Goal: Information Seeking & Learning: Learn about a topic

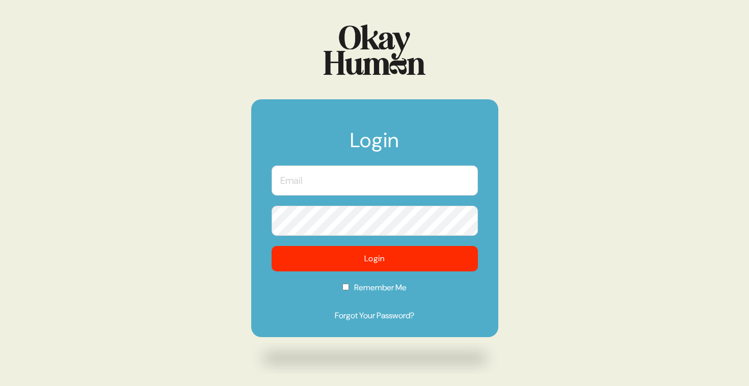
type input "[PERSON_NAME][EMAIL_ADDRESS][DOMAIN_NAME]"
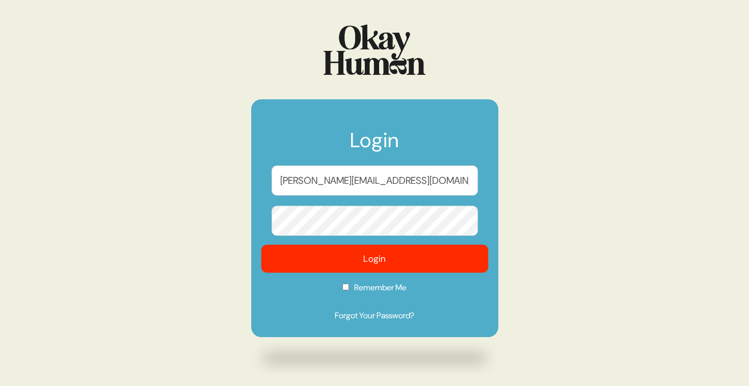
click at [469, 259] on button "Login" at bounding box center [374, 259] width 227 height 28
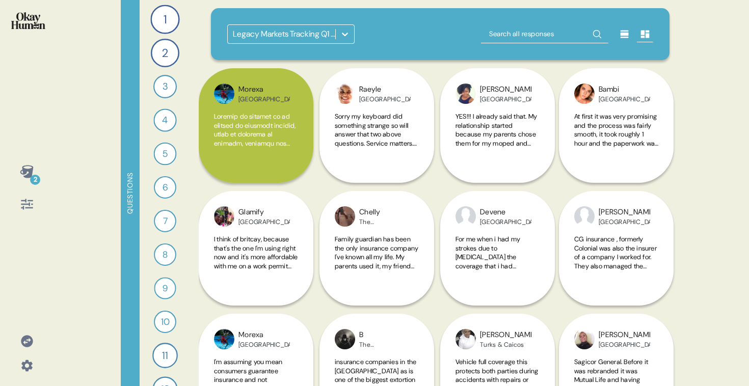
click at [324, 42] on div "Legacy Markets Tracking Q1 2022" at bounding box center [282, 34] width 108 height 18
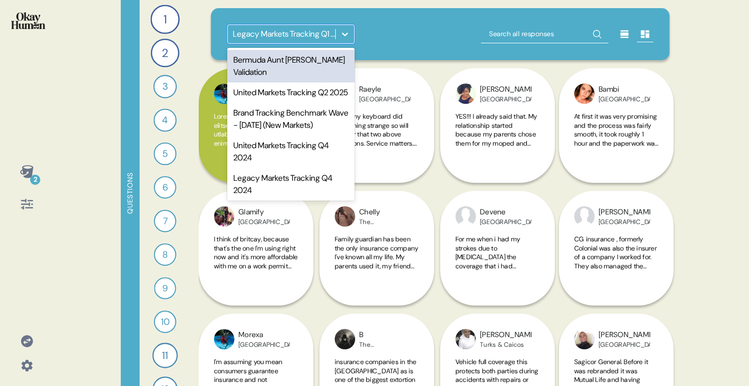
click at [316, 69] on div "Bermuda Aunt [PERSON_NAME] Validation" at bounding box center [290, 66] width 127 height 33
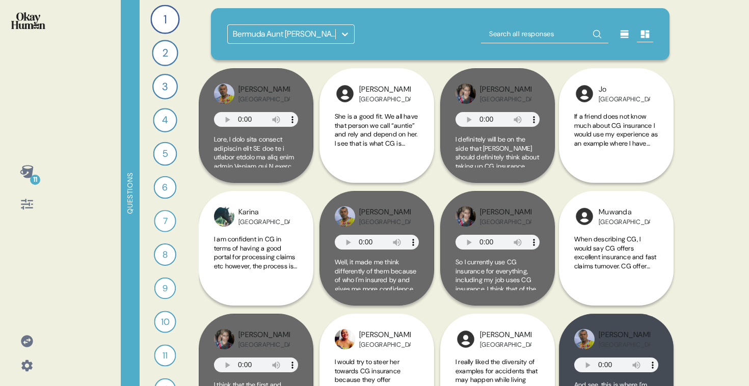
click at [449, 45] on div "Bermuda Aunt [PERSON_NAME] Validation" at bounding box center [440, 34] width 459 height 52
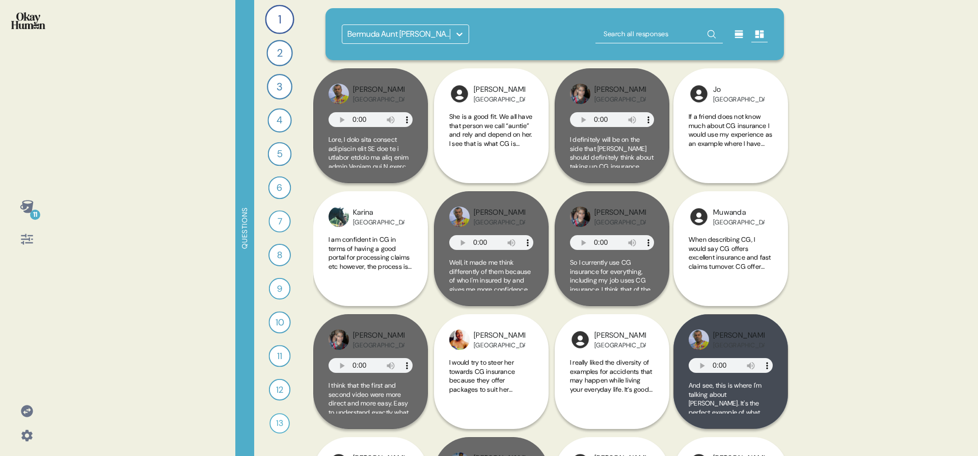
click at [16, 211] on div "11" at bounding box center [27, 206] width 24 height 24
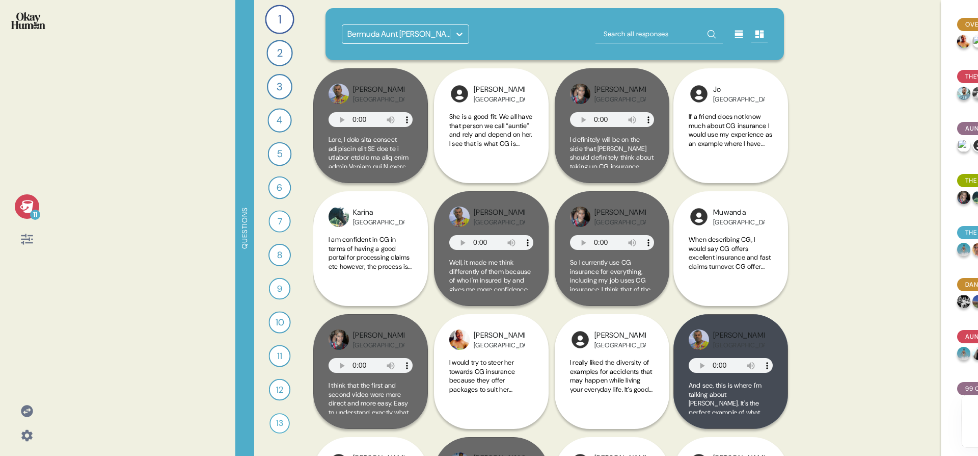
click at [23, 211] on icon at bounding box center [27, 206] width 14 height 14
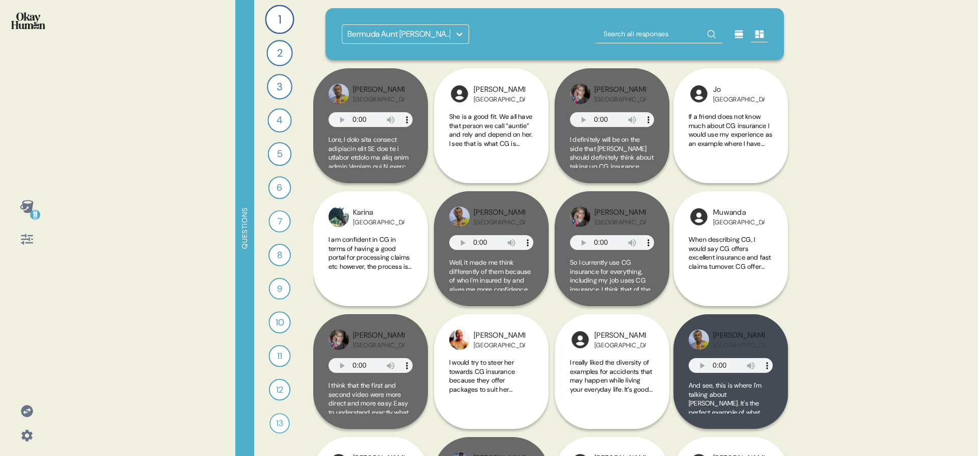
click at [23, 211] on icon at bounding box center [27, 206] width 14 height 14
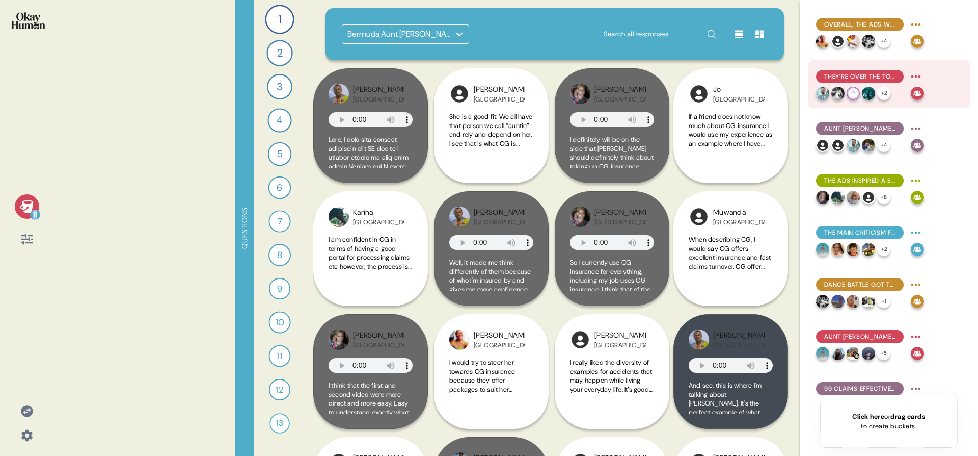
click at [749, 74] on span "They're over the top in a good way, feeling energetic and eye-catching." at bounding box center [860, 76] width 71 height 9
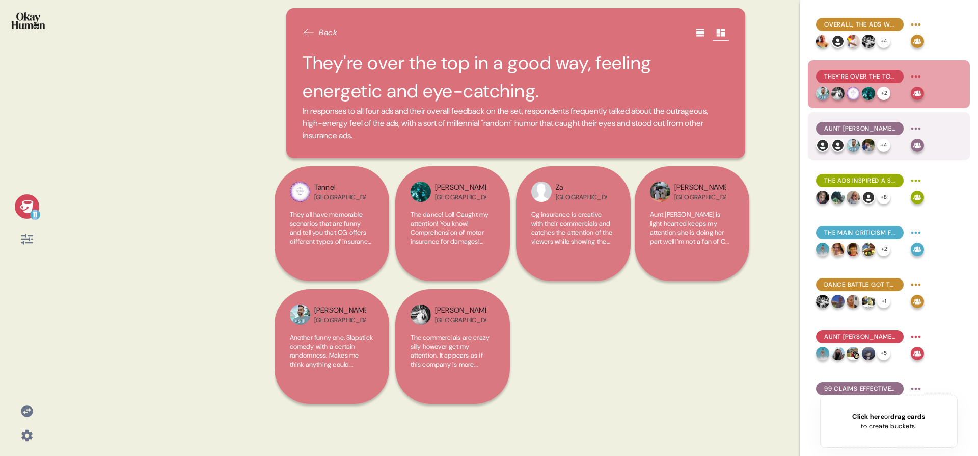
click at [749, 112] on div "Aunt [PERSON_NAME] does a great job of fitting in with & amplifying that vibe. …" at bounding box center [889, 136] width 162 height 48
click at [749, 120] on div "Aunt [PERSON_NAME] does a great job of fitting in with & amplifying that vibe." at bounding box center [870, 128] width 108 height 16
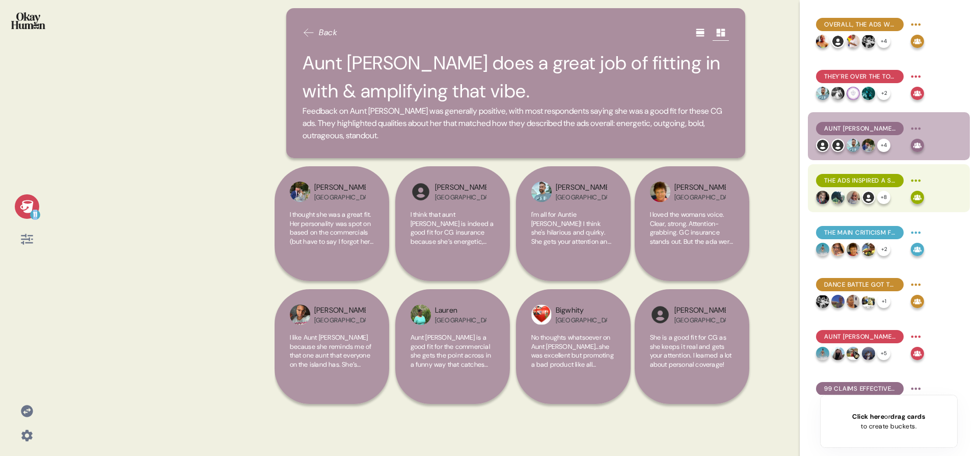
click at [749, 183] on span "The ads inspired a solid majority to learn more about CG." at bounding box center [860, 180] width 71 height 9
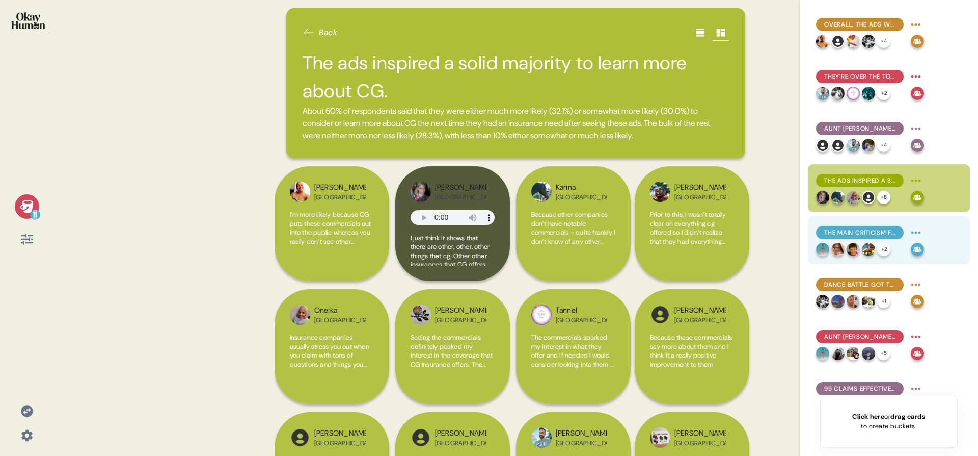
click at [749, 236] on span "The main criticism focused on the complexity of the ads' situations." at bounding box center [860, 232] width 71 height 9
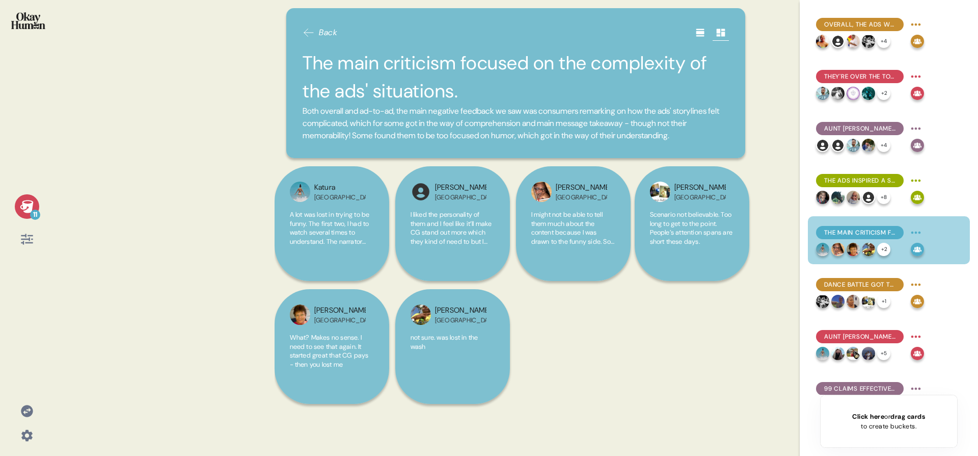
click at [749, 266] on div "Overall, the ads were described as funny, outrageous, and attention-grabbing. +…" at bounding box center [889, 201] width 162 height 386
click at [749, 131] on span "Aunt [PERSON_NAME] does a great job of fitting in with & amplifying that vibe." at bounding box center [860, 128] width 71 height 9
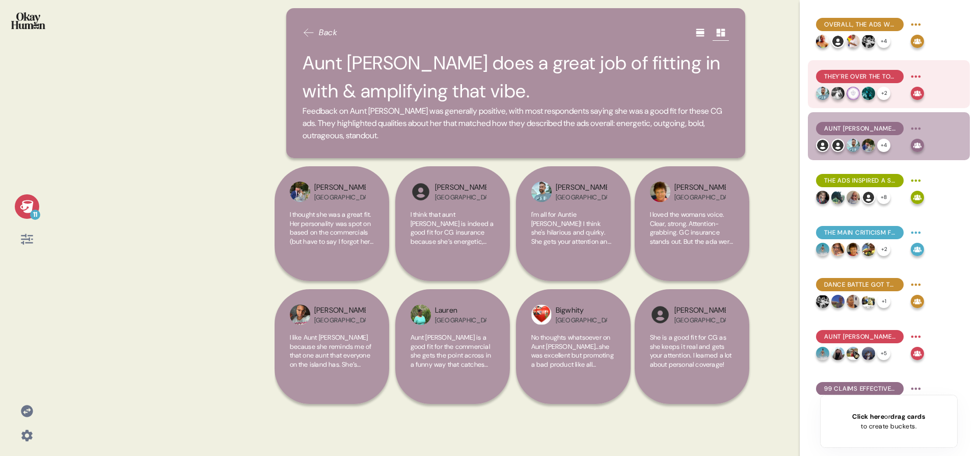
click at [749, 74] on span "They're over the top in a good way, feeling energetic and eye-catching." at bounding box center [860, 76] width 71 height 9
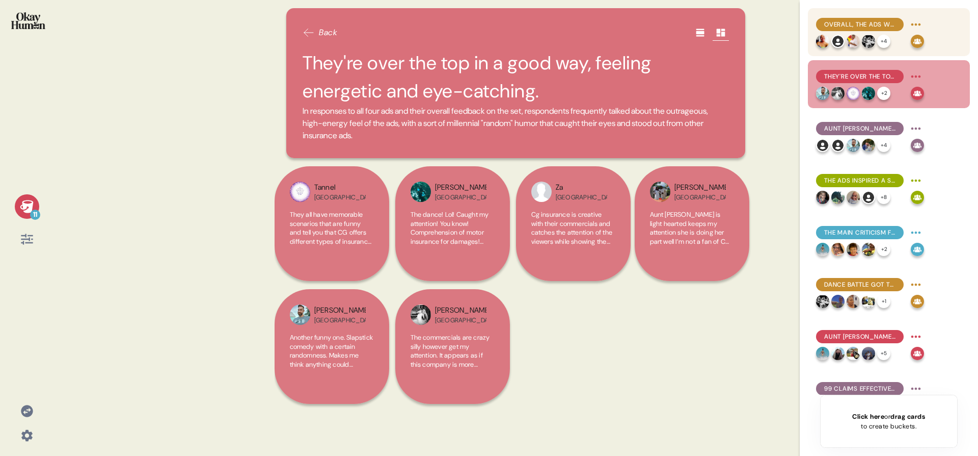
click at [749, 28] on span "Overall, the ads were described as funny, outrageous, and attention-grabbing." at bounding box center [860, 24] width 71 height 9
